Goal: Information Seeking & Learning: Learn about a topic

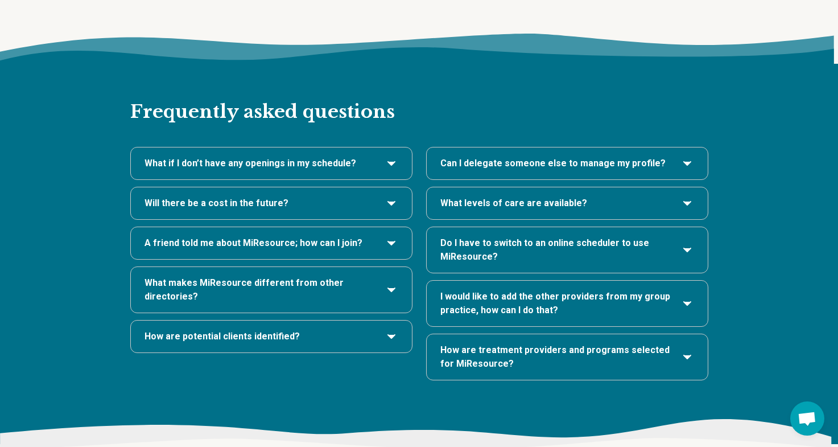
scroll to position [2333, 0]
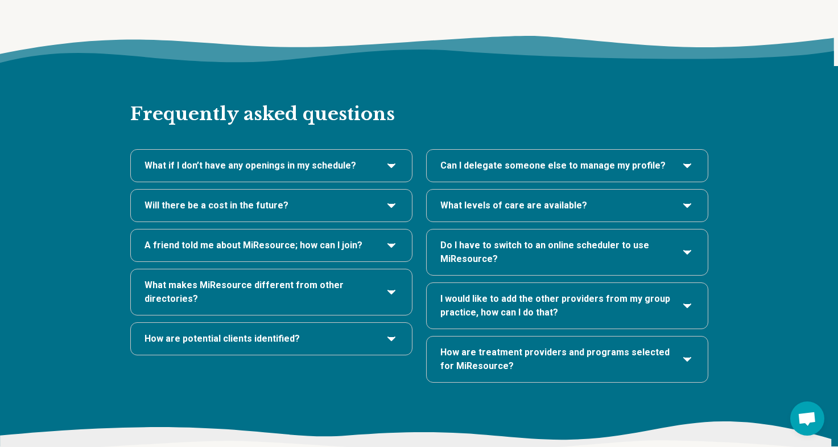
click at [346, 199] on h3 "Will there be a cost in the future?" at bounding box center [271, 206] width 254 height 14
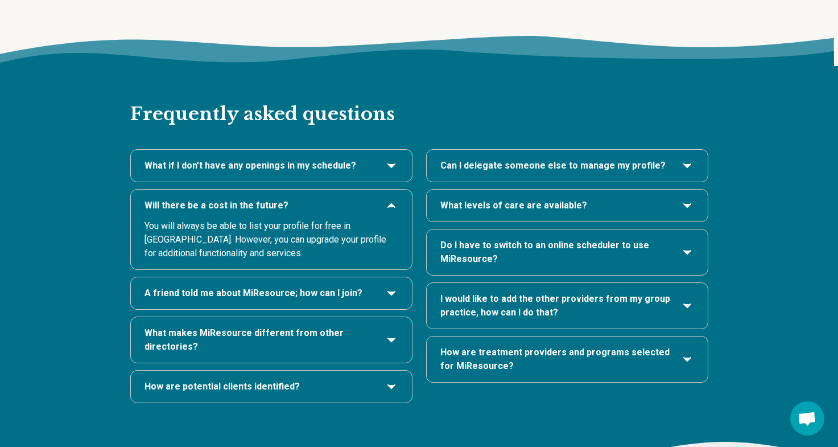
click at [381, 199] on h3 "Will there be a cost in the future?" at bounding box center [271, 206] width 254 height 14
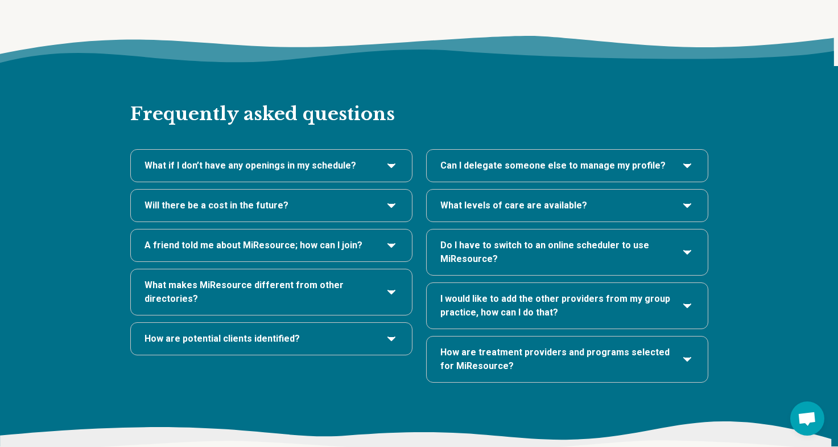
click at [385, 159] on icon "What if I don’t have any openings in my schedule?" at bounding box center [392, 166] width 14 height 14
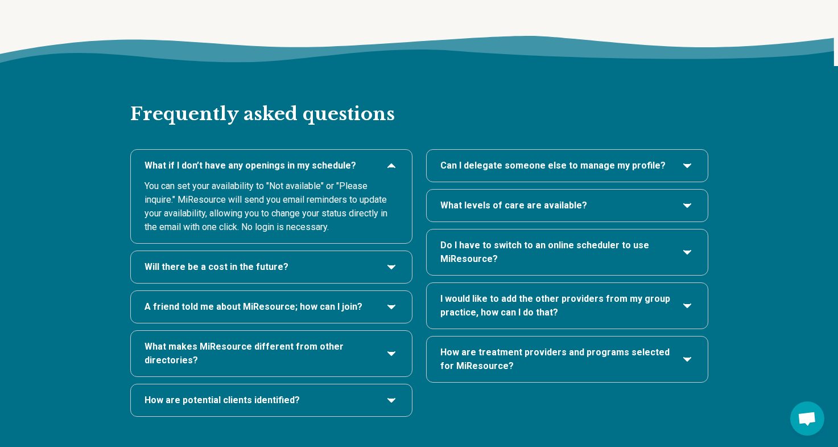
click at [385, 159] on icon "What if I don’t have any openings in my schedule?" at bounding box center [392, 166] width 14 height 14
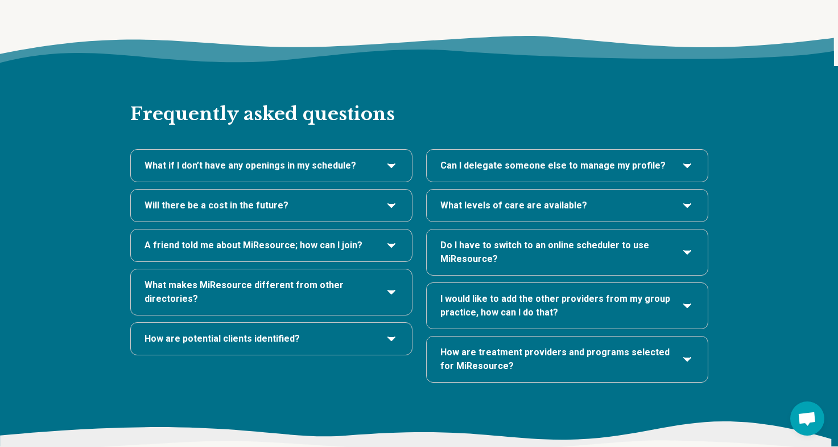
click at [594, 159] on span "Can I delegate someone else to manage my profile?" at bounding box center [552, 166] width 225 height 14
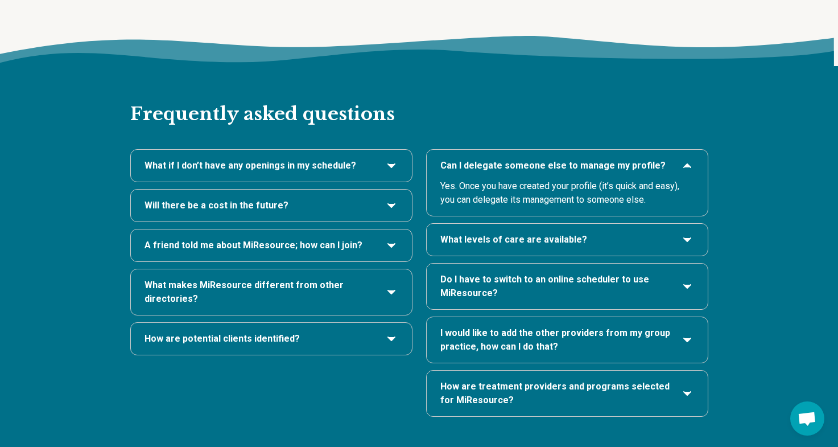
click at [609, 224] on div "What levels of care are available?" at bounding box center [567, 240] width 281 height 32
click at [619, 233] on h3 "What levels of care are available?" at bounding box center [567, 240] width 254 height 14
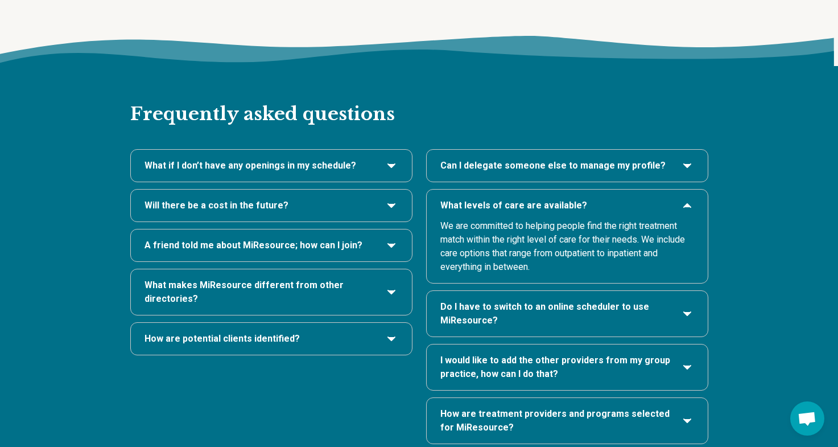
click at [674, 353] on h3 "I would like to add the other providers from my group practice, how can I do th…" at bounding box center [567, 366] width 254 height 27
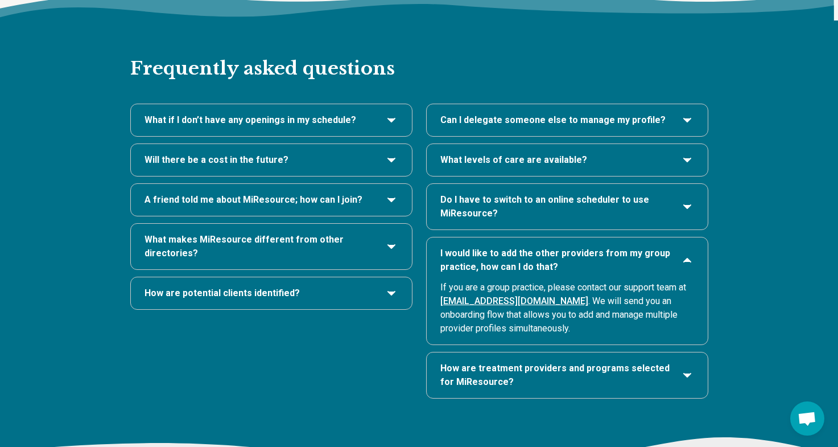
scroll to position [2380, 0]
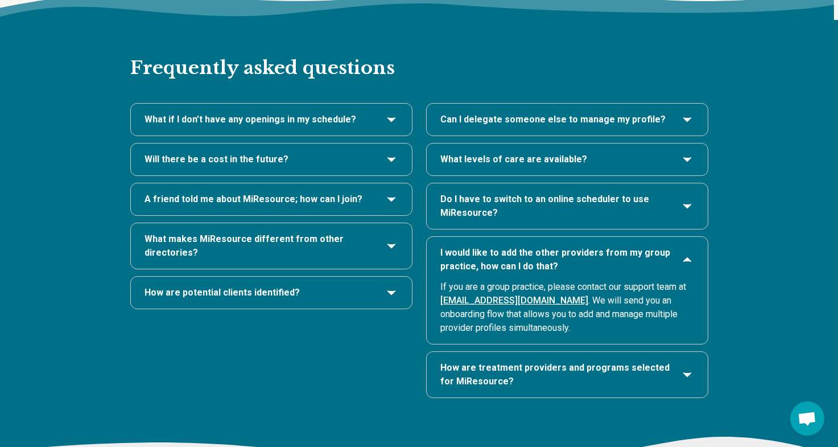
click at [676, 361] on h3 "How are treatment providers and programs selected for MiResource?" at bounding box center [567, 374] width 254 height 27
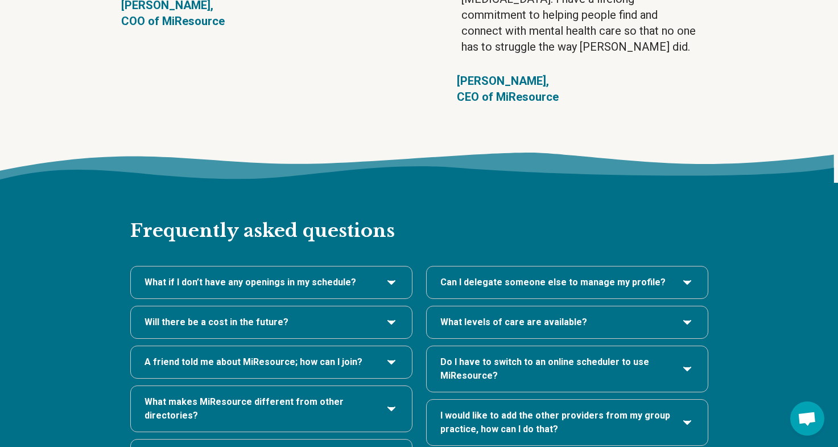
click at [367, 395] on span "What makes MiResource different from other directories?" at bounding box center [259, 408] width 231 height 27
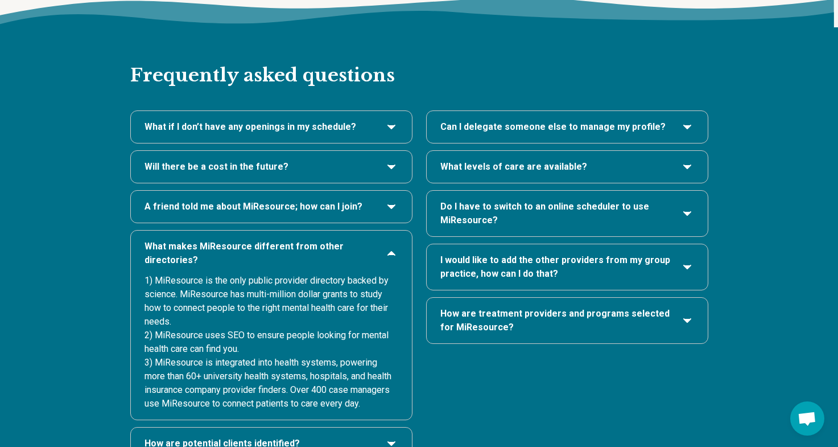
scroll to position [2373, 0]
click at [363, 436] on h3 "How are potential clients identified?" at bounding box center [271, 443] width 254 height 14
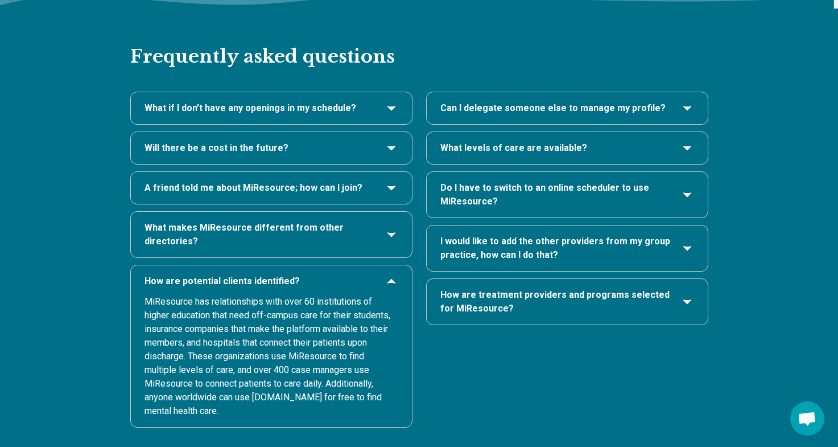
scroll to position [2383, 0]
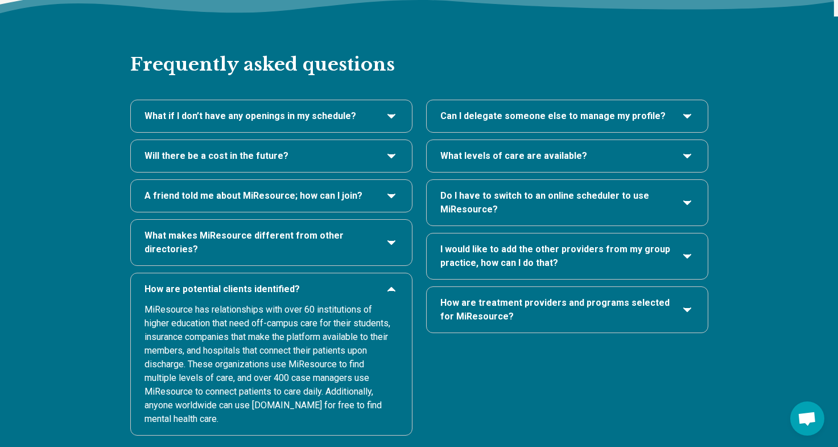
click at [681, 196] on icon "Do I have to switch to an online scheduler to use MiResource?" at bounding box center [687, 203] width 14 height 14
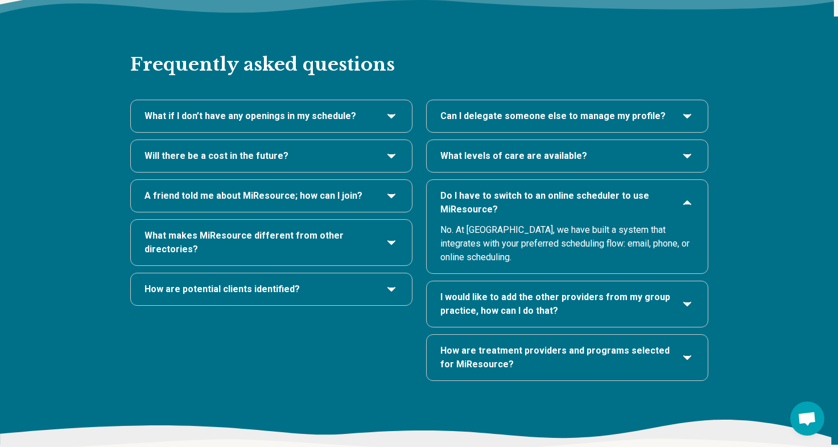
click at [678, 290] on h3 "I would like to add the other providers from my group practice, how can I do th…" at bounding box center [567, 303] width 254 height 27
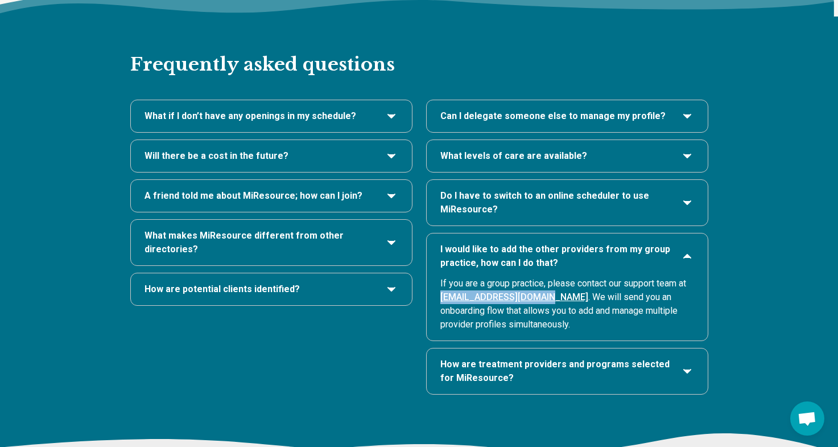
drag, startPoint x: 436, startPoint y: 265, endPoint x: 543, endPoint y: 266, distance: 106.4
click at [543, 266] on div "I would like to add the other providers from my group practice, how can I do th…" at bounding box center [567, 286] width 281 height 107
copy link "[EMAIL_ADDRESS][DOMAIN_NAME]"
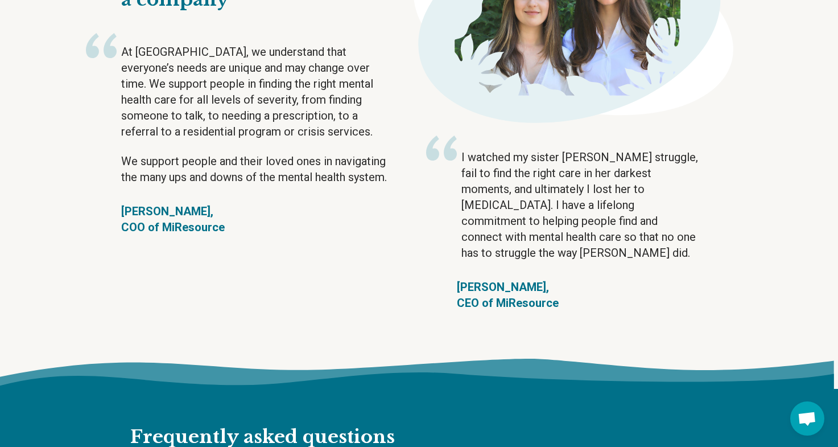
scroll to position [2002, 0]
